Goal: Task Accomplishment & Management: Use online tool/utility

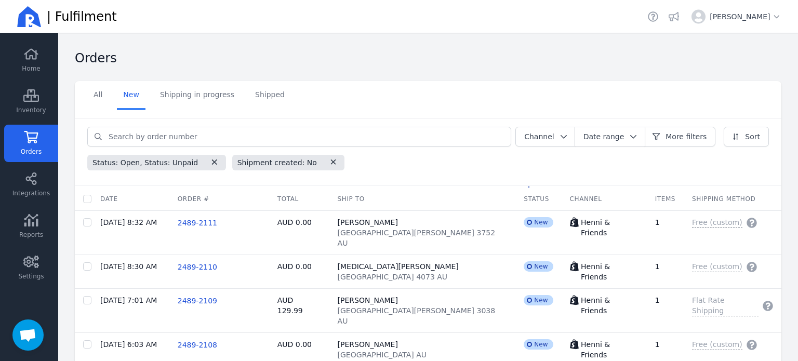
scroll to position [285, 0]
click at [89, 198] on input "checkbox" at bounding box center [87, 199] width 8 height 8
checkbox input "true"
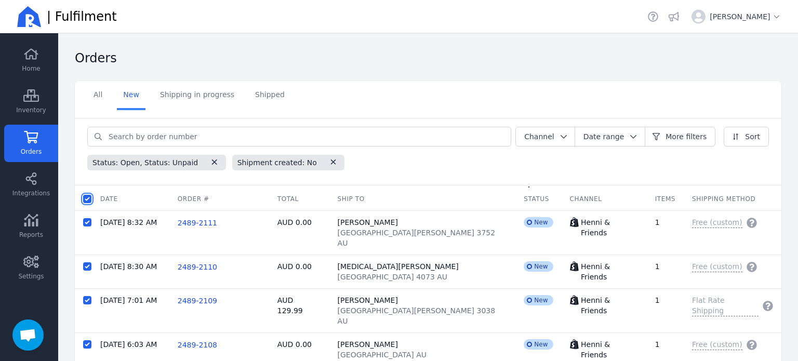
checkbox input "true"
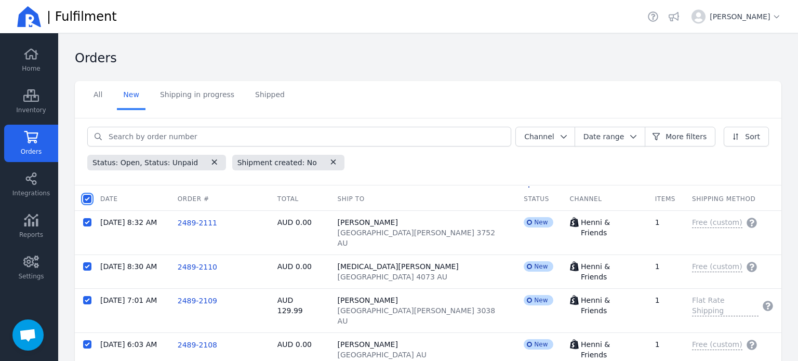
checkbox input "true"
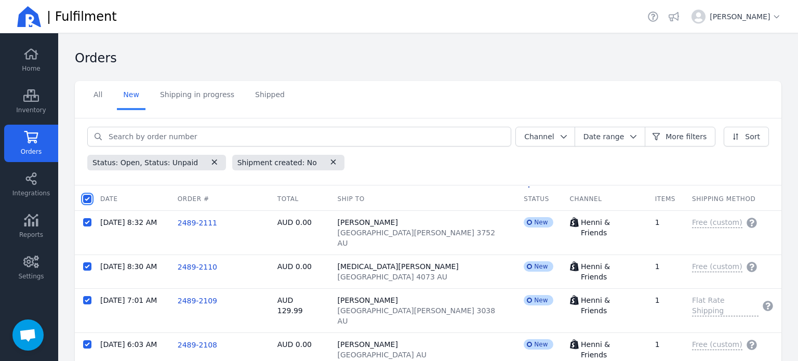
checkbox input "true"
click at [183, 196] on span "Batch fulfil orders" at bounding box center [212, 199] width 64 height 10
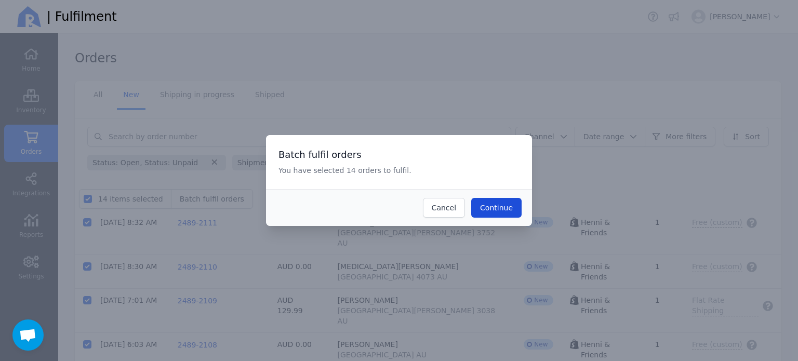
click at [506, 215] on button "Continue" at bounding box center [496, 208] width 50 height 20
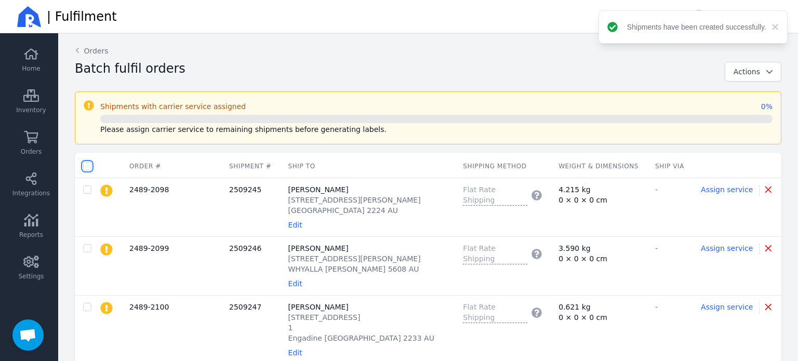
click at [89, 165] on input "checkbox" at bounding box center [87, 166] width 8 height 8
checkbox input "true"
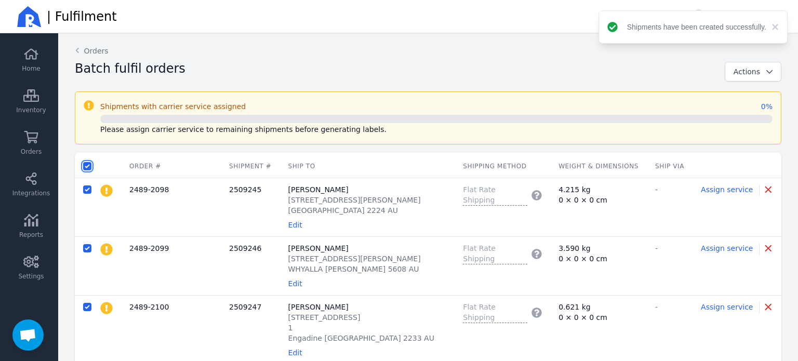
checkbox input "true"
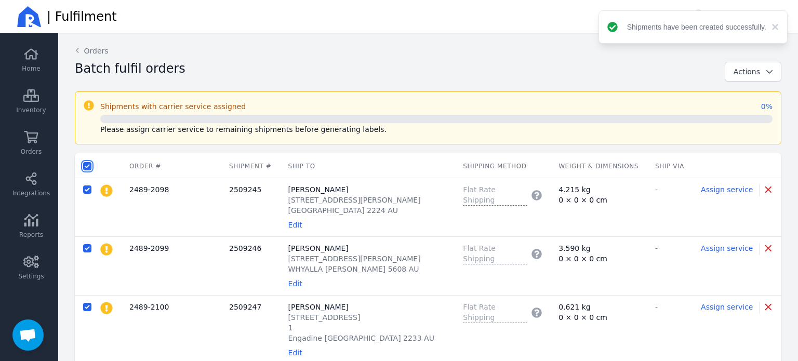
checkbox input "true"
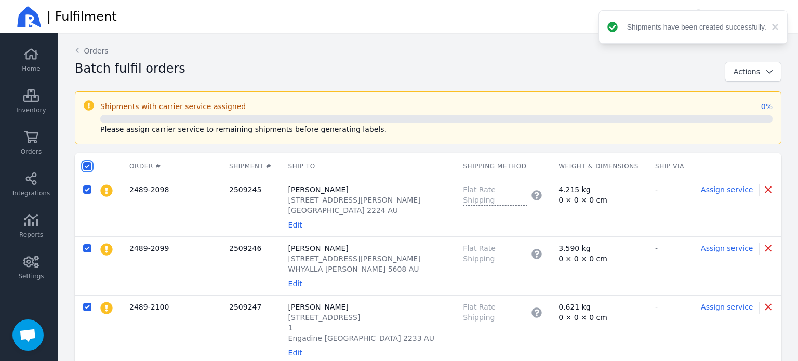
checkbox input "true"
click at [748, 71] on span "Actions" at bounding box center [746, 72] width 26 height 8
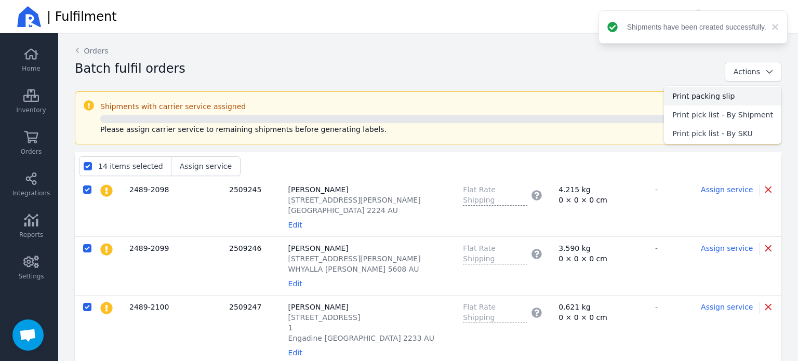
click at [731, 99] on span "Print packing slip" at bounding box center [722, 96] width 101 height 10
